Goal: Task Accomplishment & Management: Manage account settings

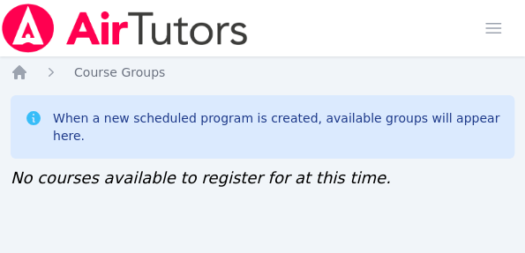
click at [264, 25] on div "Home Sessions Study Groups Students Messages Open user menu [PERSON_NAME] Open …" at bounding box center [262, 28] width 525 height 56
click at [36, 95] on div "When a new scheduled program is created, available groups will appear here." at bounding box center [262, 126] width 503 height 63
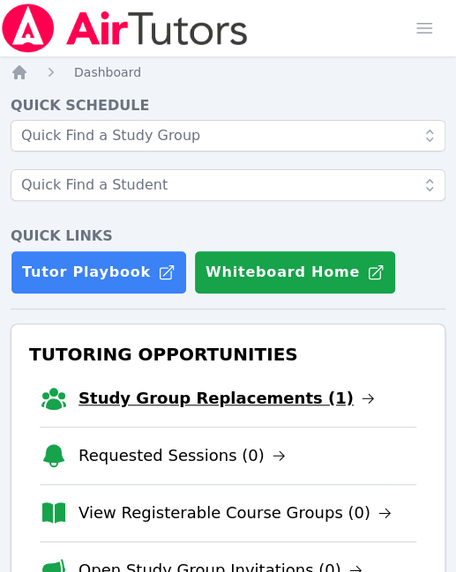
click at [217, 400] on link "Study Group Replacements (1)" at bounding box center [226, 398] width 296 height 25
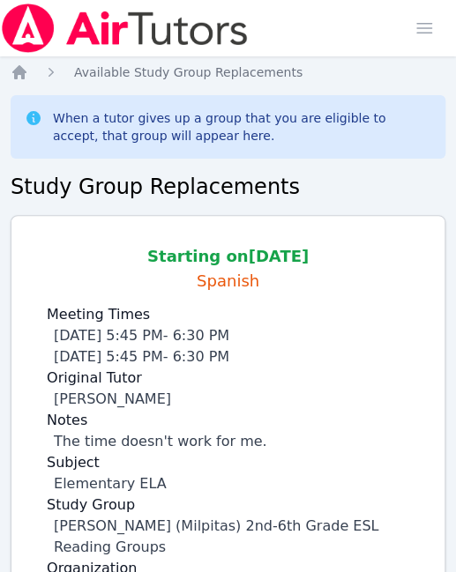
scroll to position [127, 0]
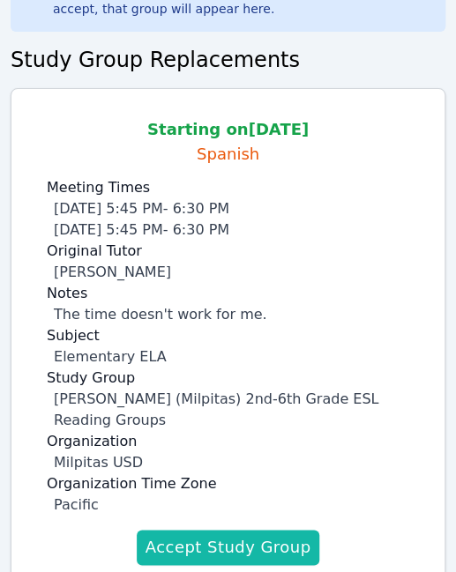
click at [242, 536] on button "Accept Study Group" at bounding box center [228, 547] width 183 height 35
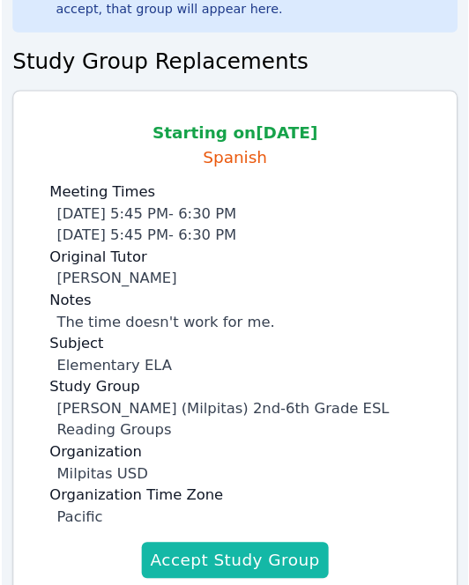
scroll to position [114, 0]
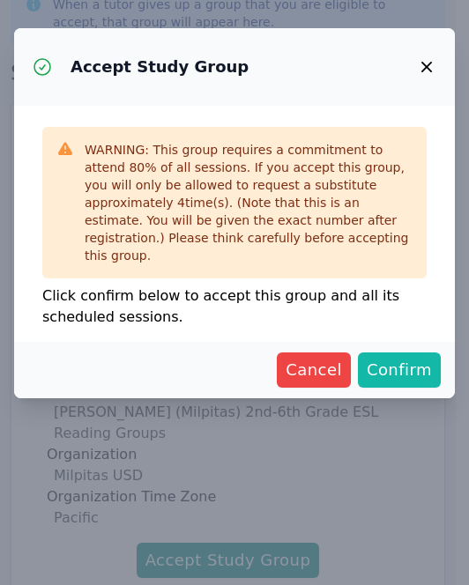
click at [388, 364] on span "Confirm" at bounding box center [399, 370] width 65 height 25
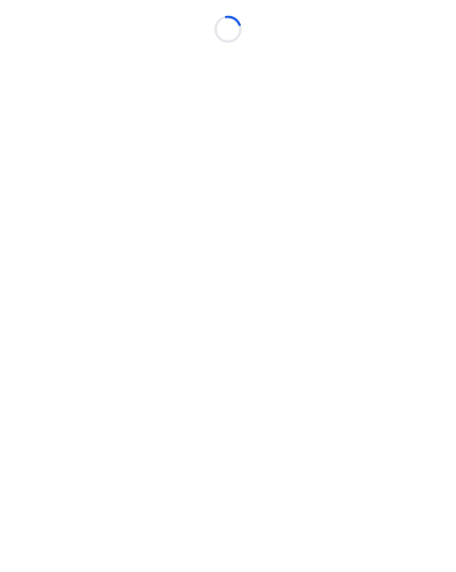
scroll to position [13, 0]
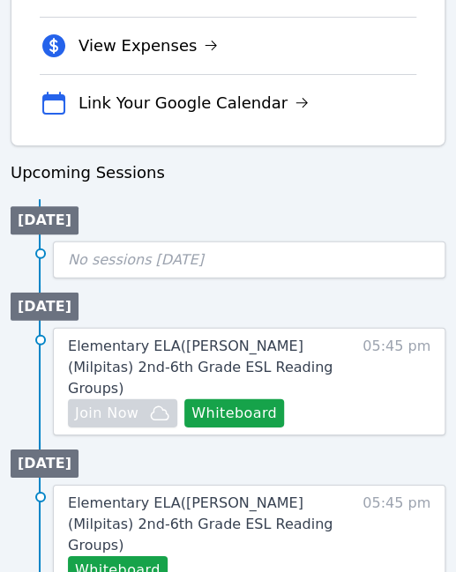
scroll to position [777, 0]
